Goal: Task Accomplishment & Management: Use online tool/utility

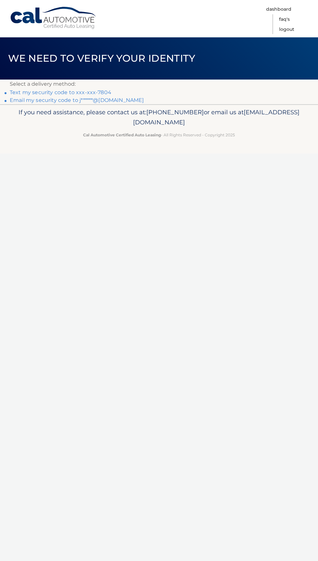
click at [214, 101] on li "Email my security code to j******@msn.com" at bounding box center [159, 100] width 299 height 8
click at [200, 119] on span "[EMAIL_ADDRESS][DOMAIN_NAME]" at bounding box center [216, 117] width 166 height 18
click at [81, 92] on link "Text my security code to xxx-xxx-7804" at bounding box center [61, 92] width 102 height 6
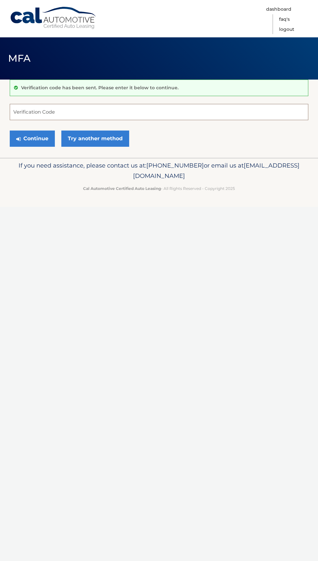
click at [146, 112] on input "Verification Code" at bounding box center [159, 112] width 299 height 16
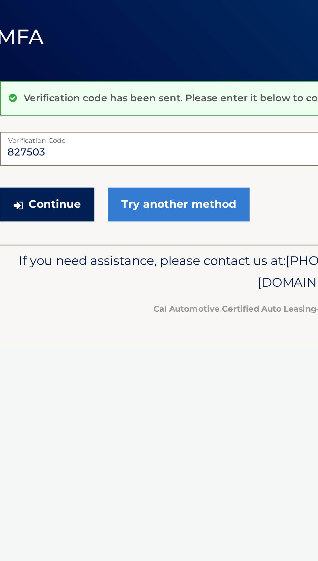
type input "827503"
click at [36, 139] on button "Continue" at bounding box center [32, 138] width 45 height 16
